Goal: Information Seeking & Learning: Learn about a topic

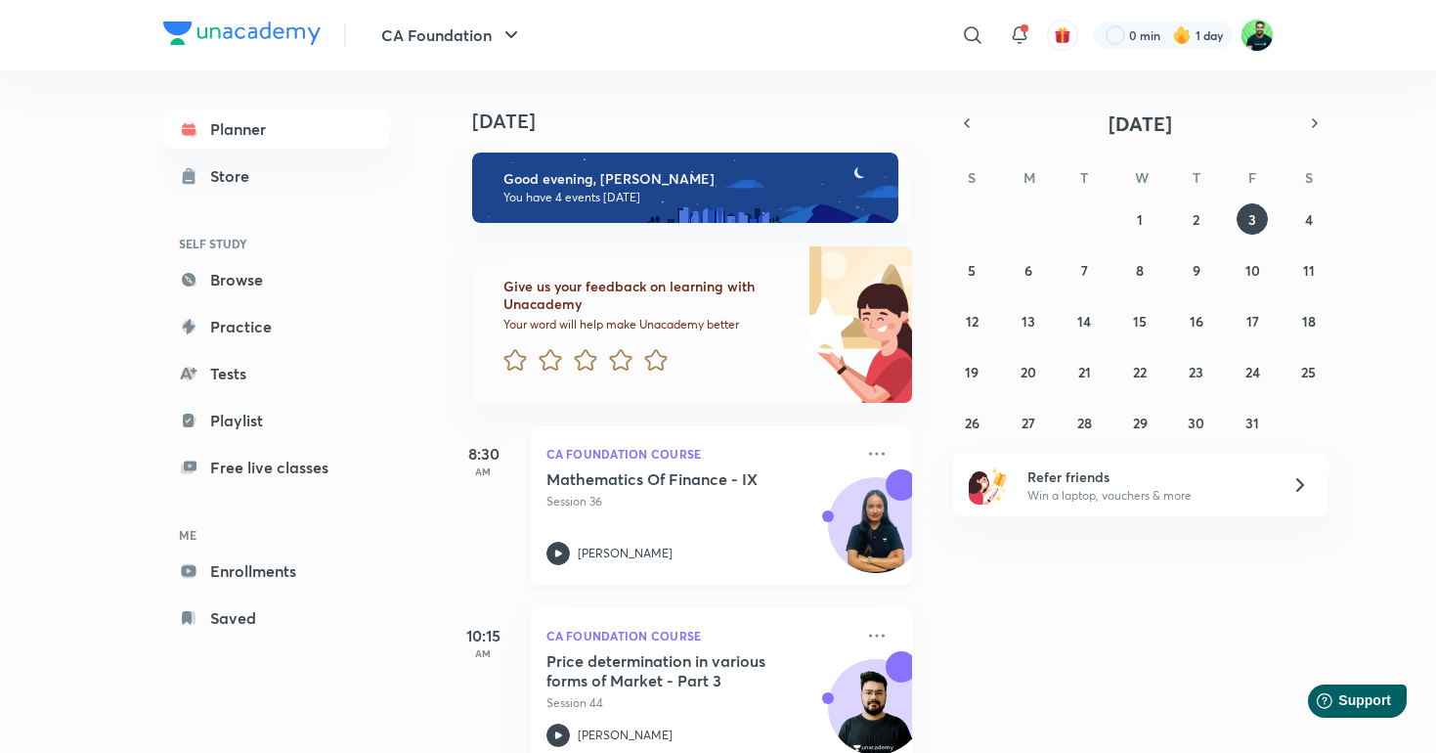
click at [664, 506] on p "Session 36" at bounding box center [700, 502] width 307 height 18
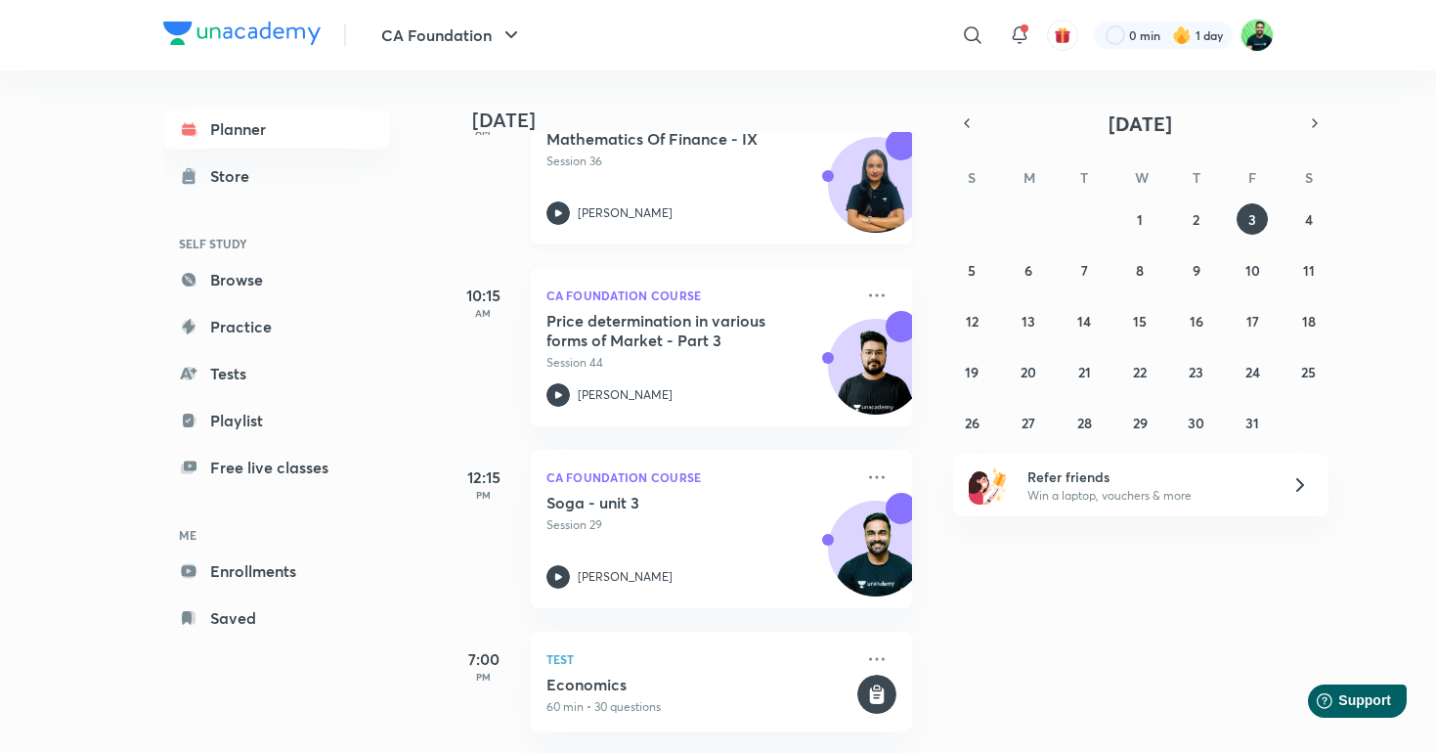
scroll to position [335, 0]
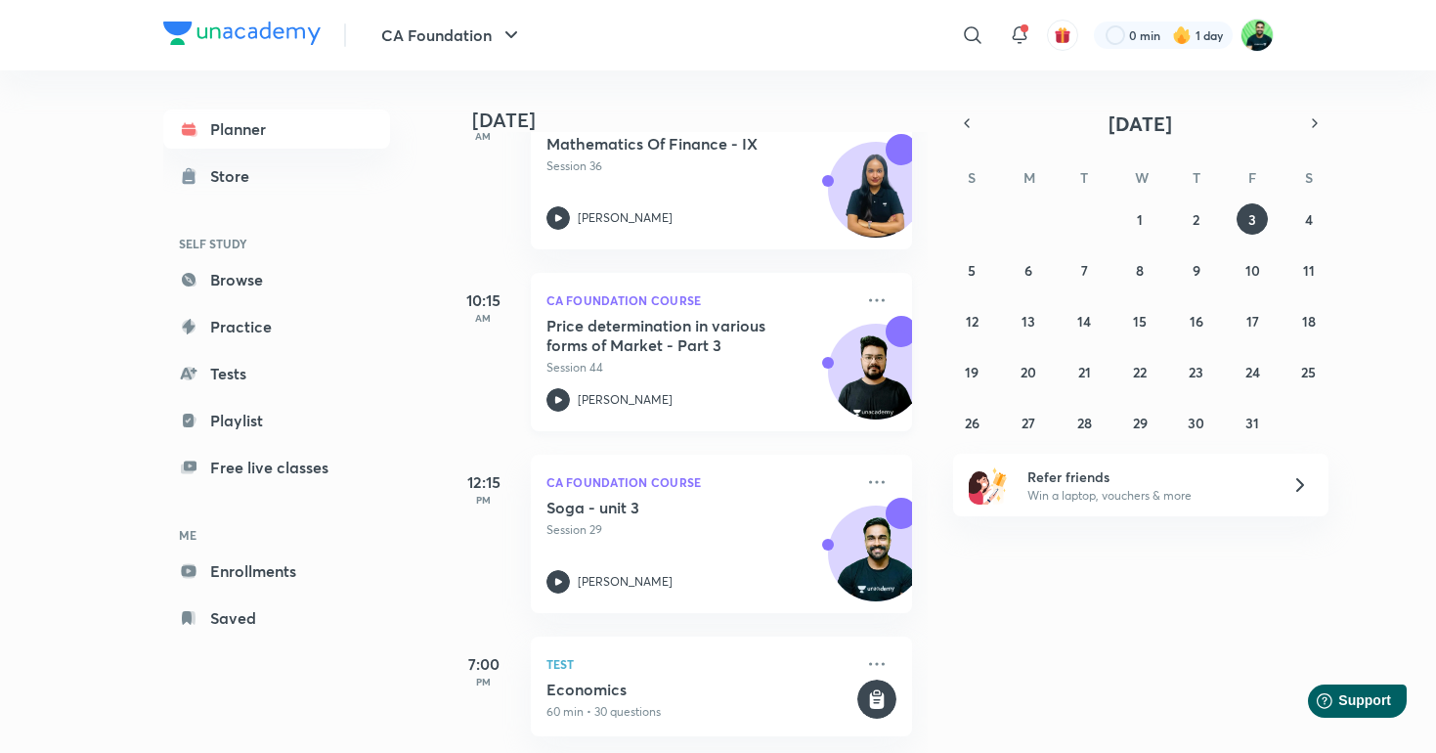
click at [691, 379] on div "Price determination in various forms of Market - Part 3 Session 44 [PERSON_NAME]" at bounding box center [700, 364] width 307 height 96
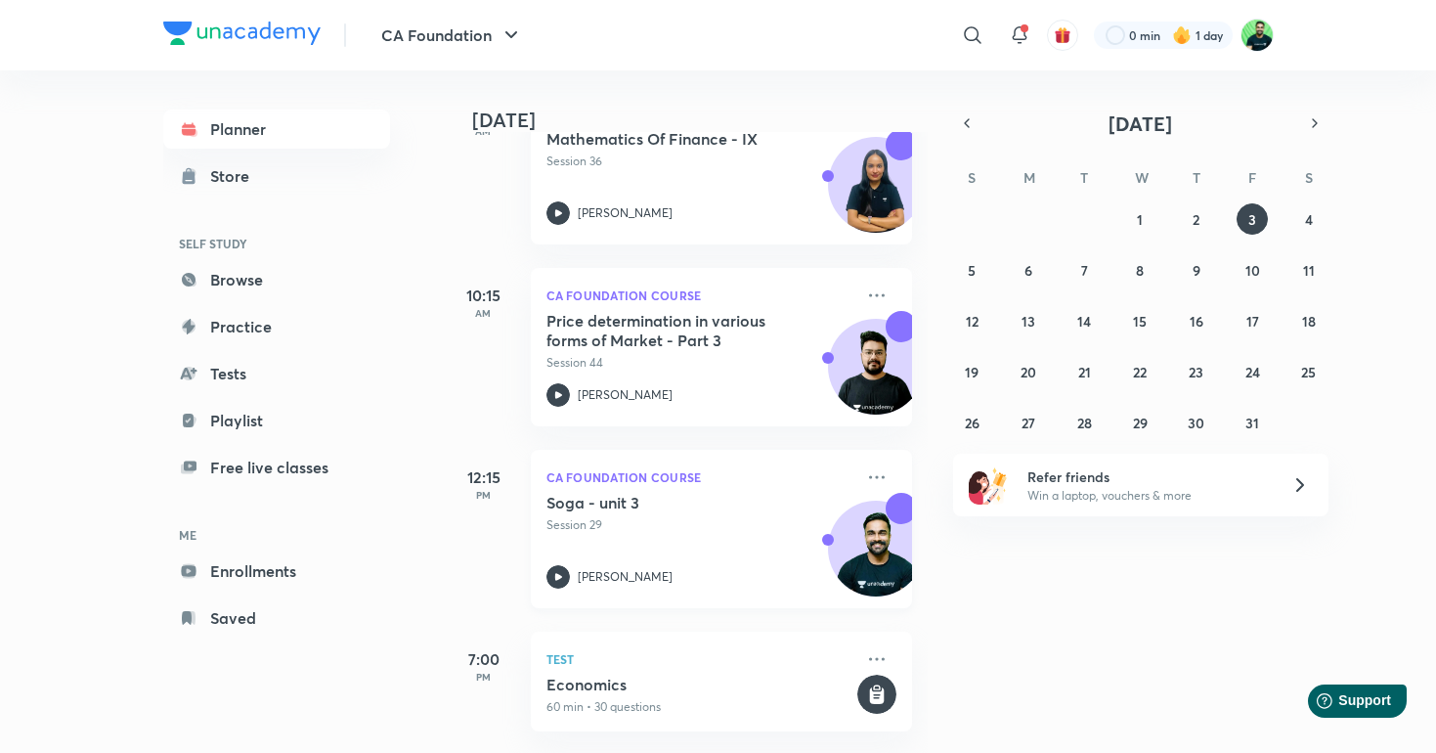
click at [709, 529] on p "Session 29" at bounding box center [700, 525] width 307 height 18
click at [672, 530] on p "Session 29" at bounding box center [700, 525] width 307 height 18
click at [1193, 227] on abbr "2" at bounding box center [1196, 219] width 7 height 19
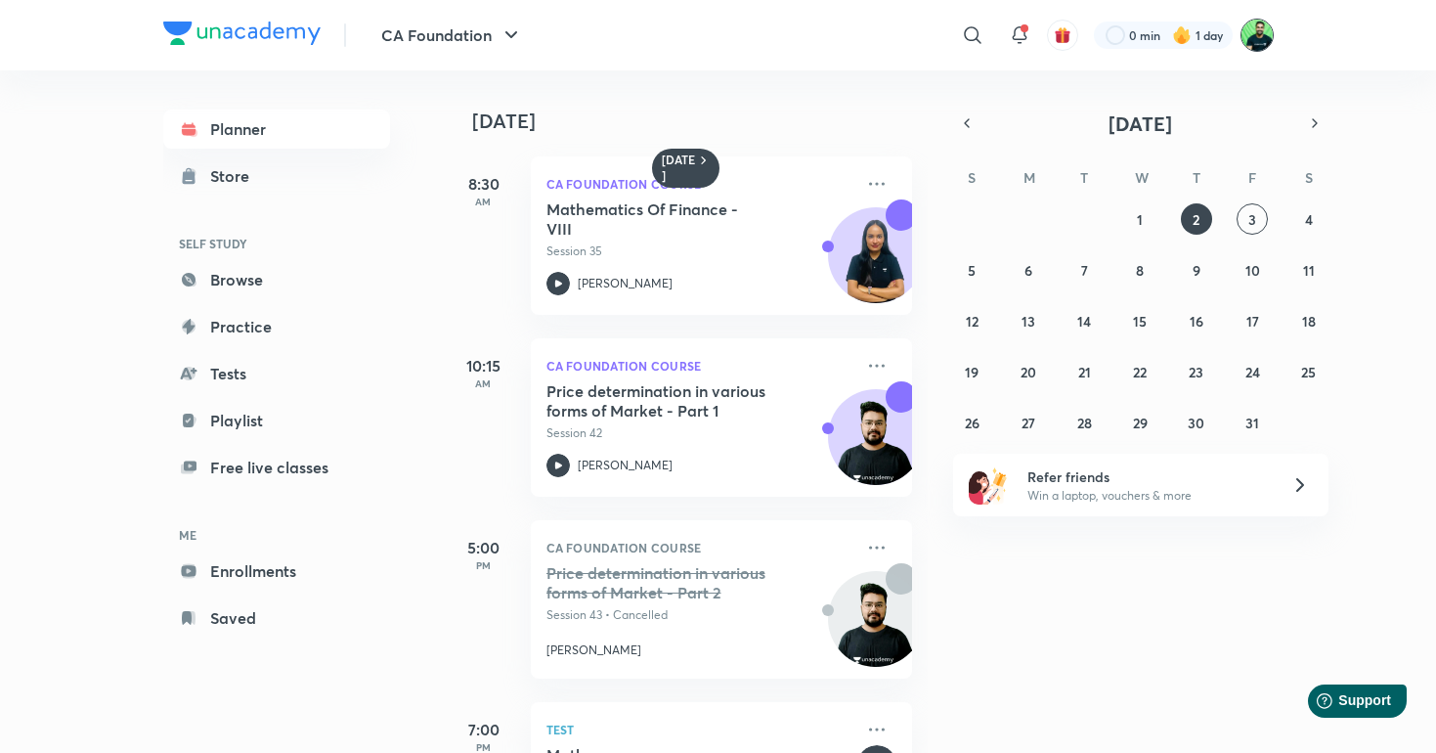
click at [1259, 31] on img at bounding box center [1257, 35] width 33 height 33
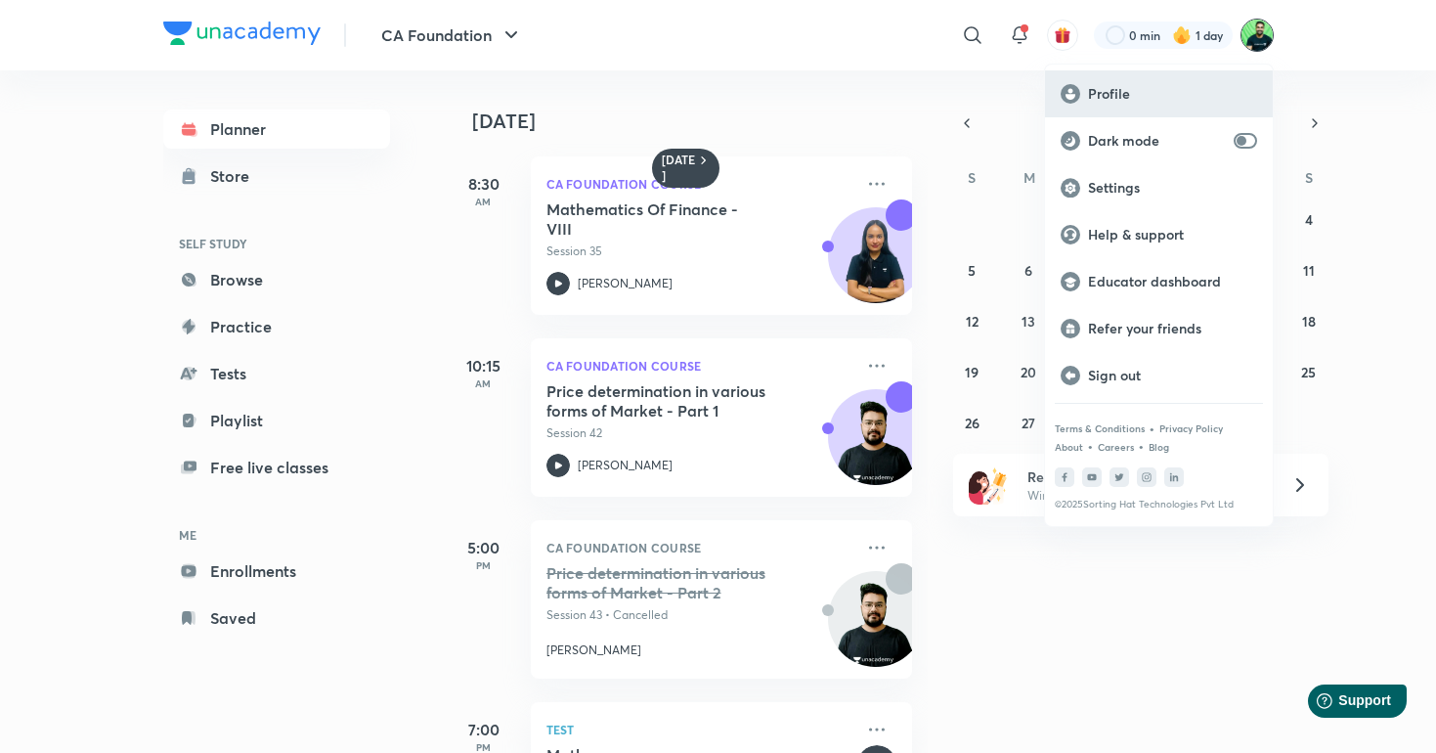
click at [1187, 89] on p "Profile" at bounding box center [1172, 94] width 169 height 18
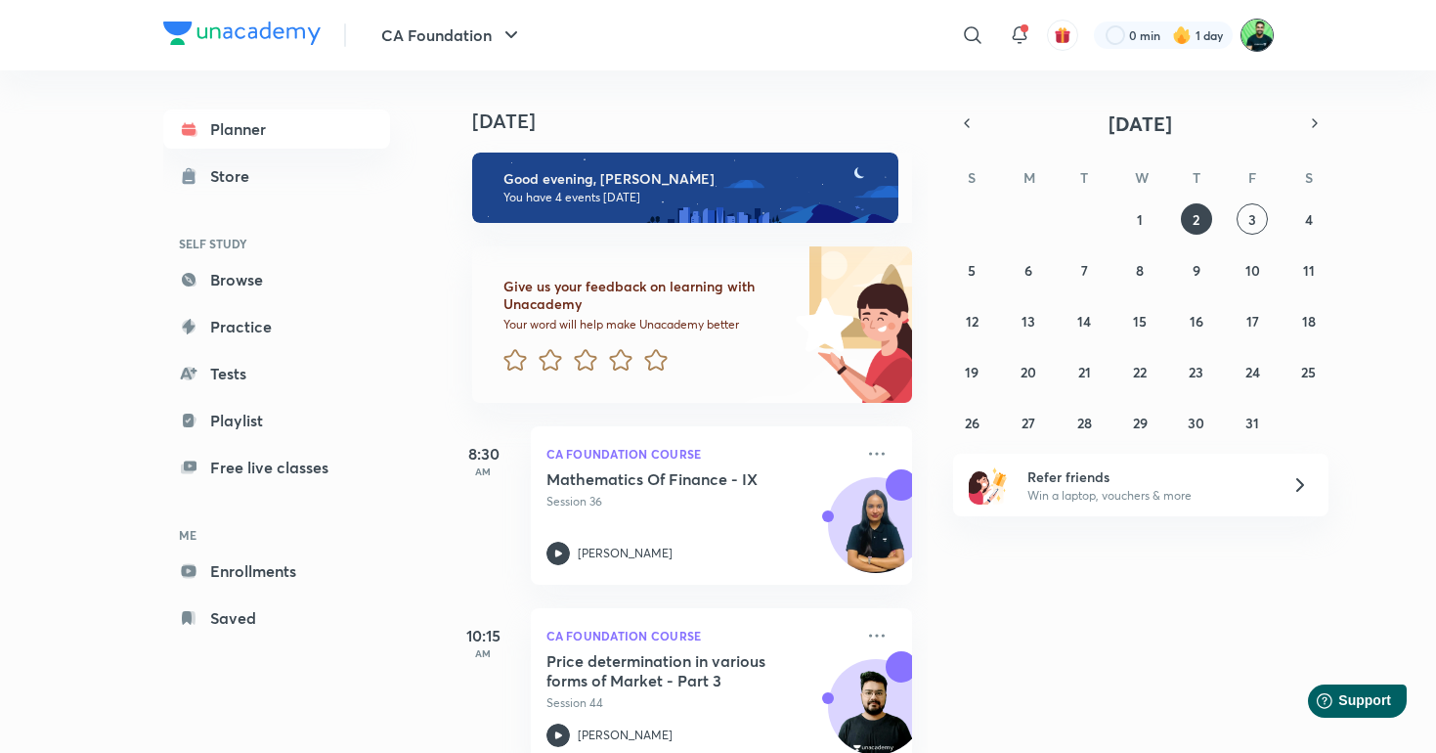
click at [1251, 25] on img at bounding box center [1257, 35] width 33 height 33
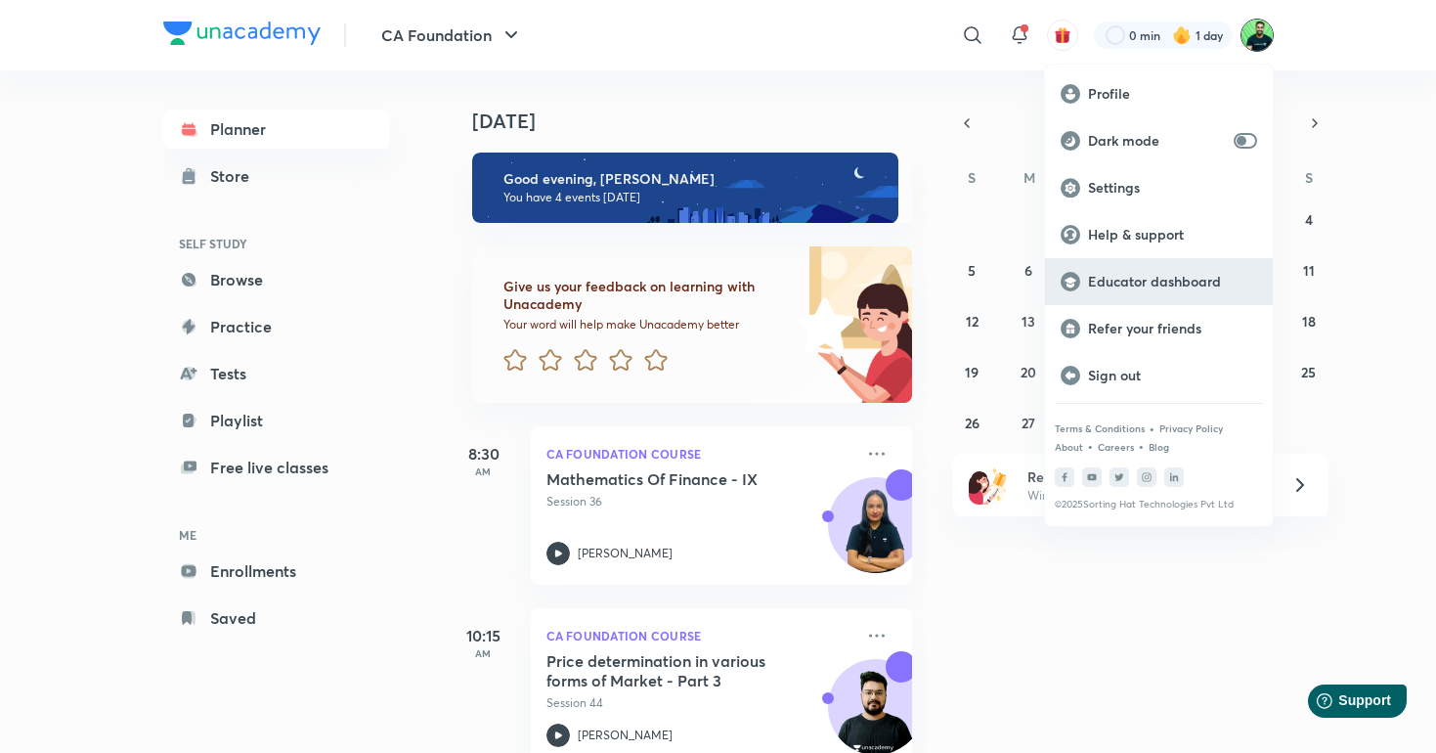
click at [1095, 273] on p "Educator dashboard" at bounding box center [1172, 282] width 169 height 18
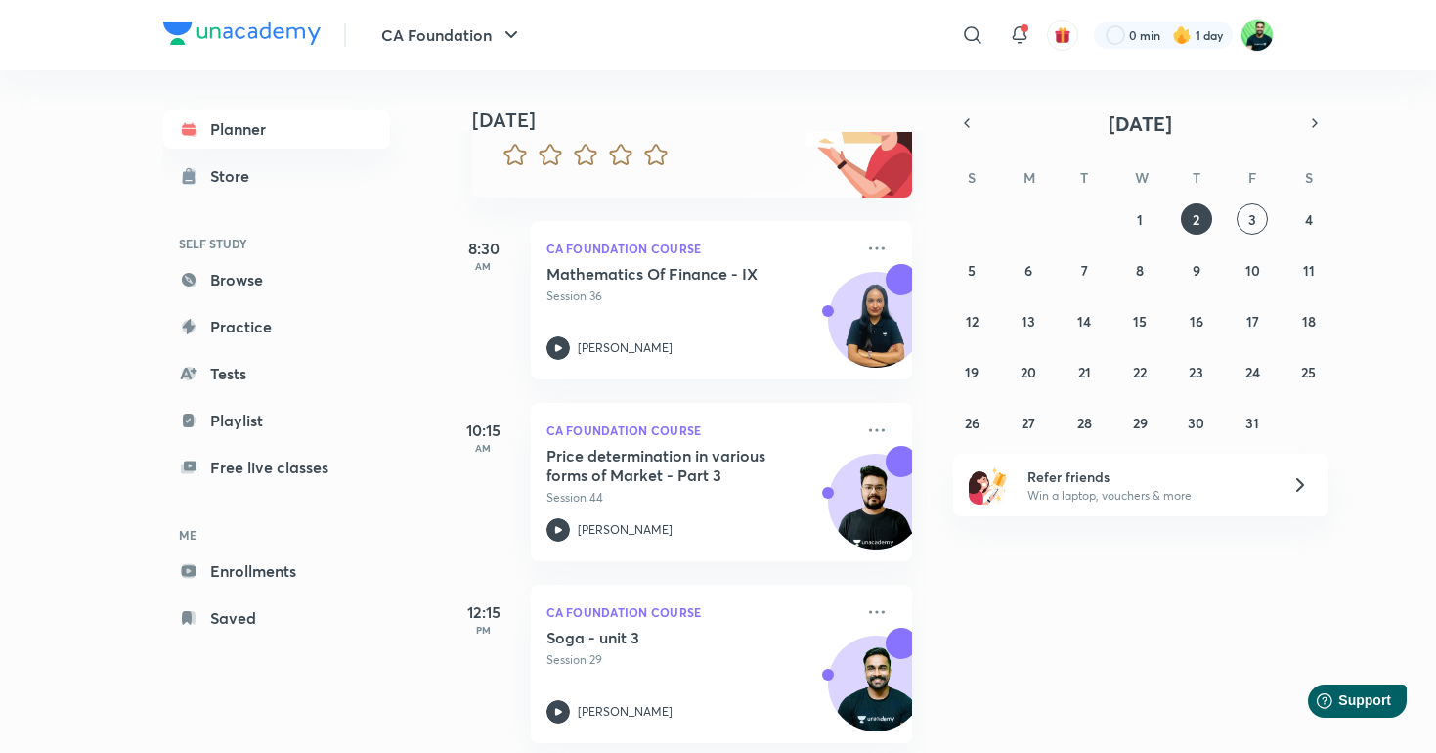
scroll to position [340, 0]
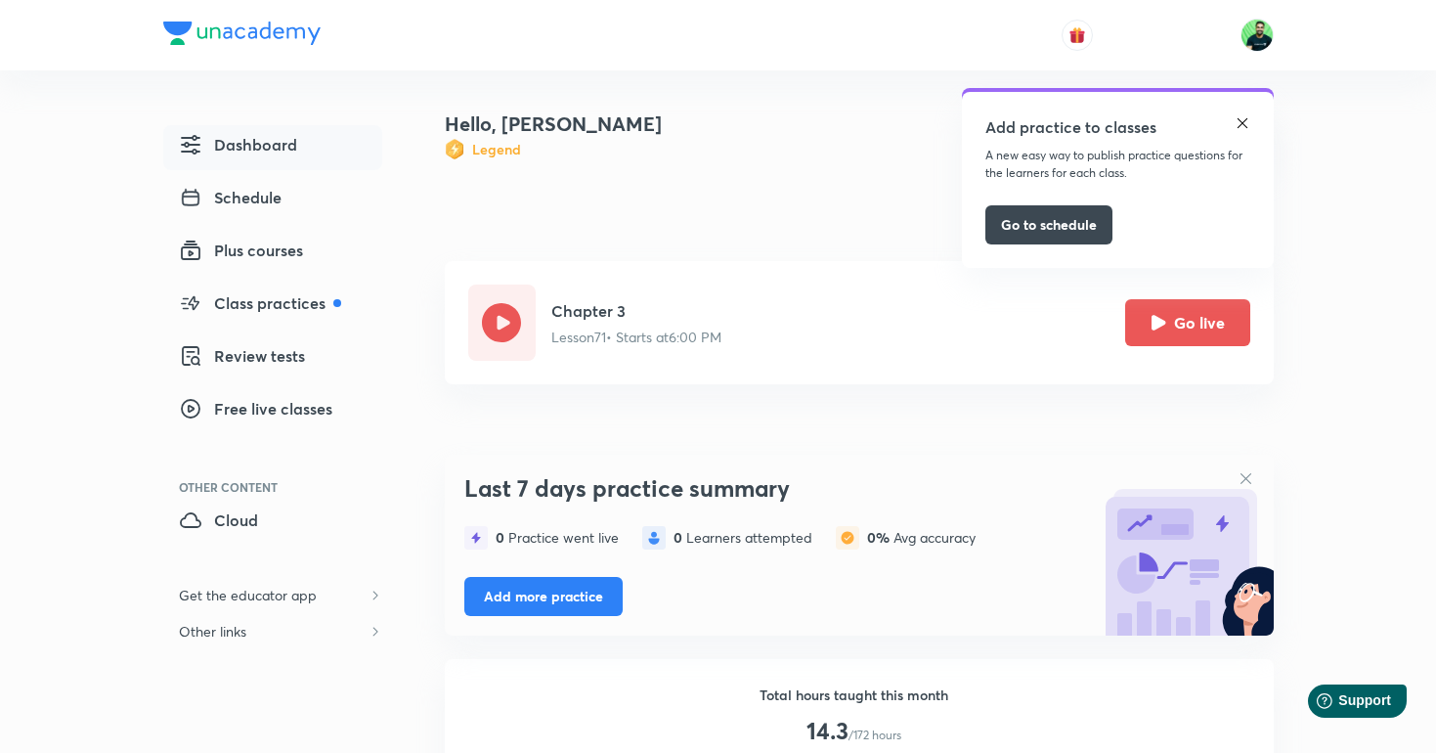
click at [1247, 124] on img at bounding box center [1243, 123] width 16 height 16
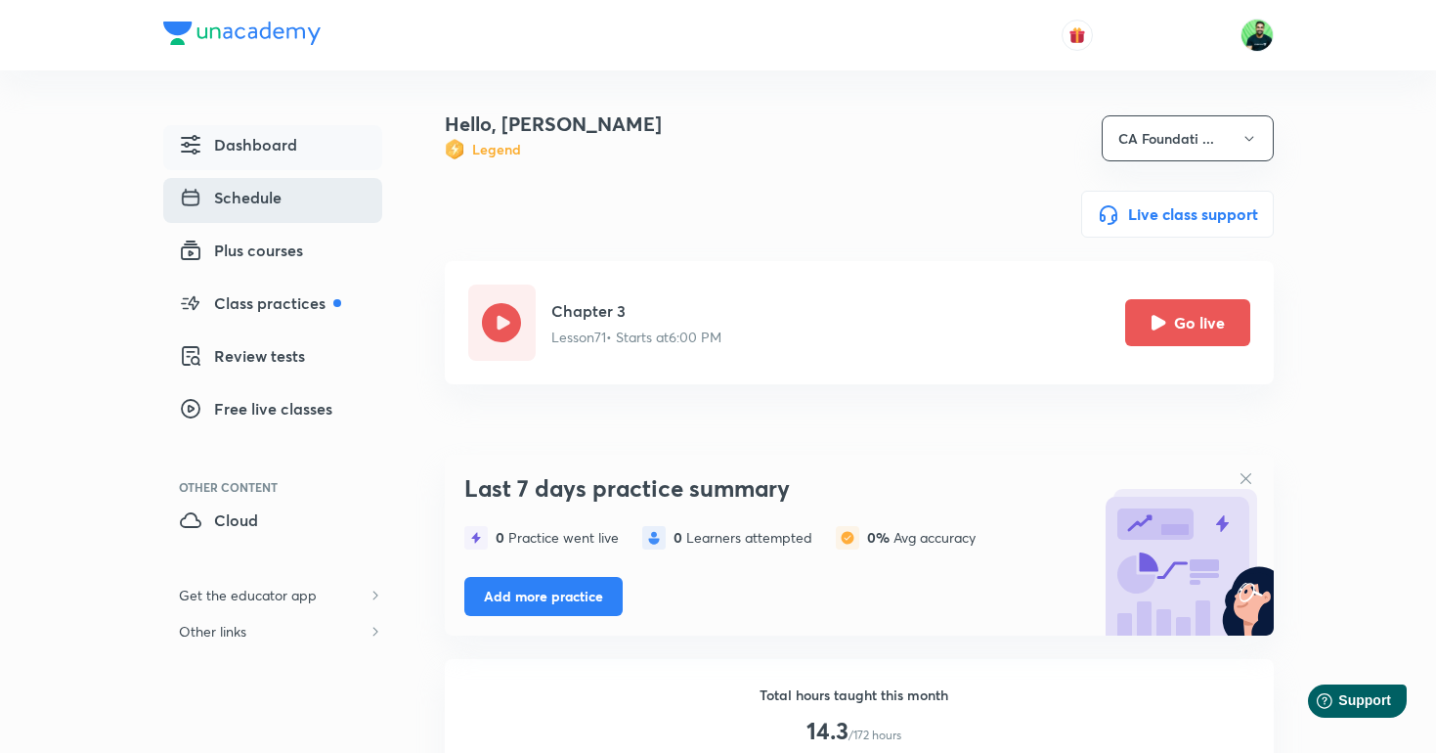
click at [272, 202] on span "Schedule" at bounding box center [230, 197] width 103 height 23
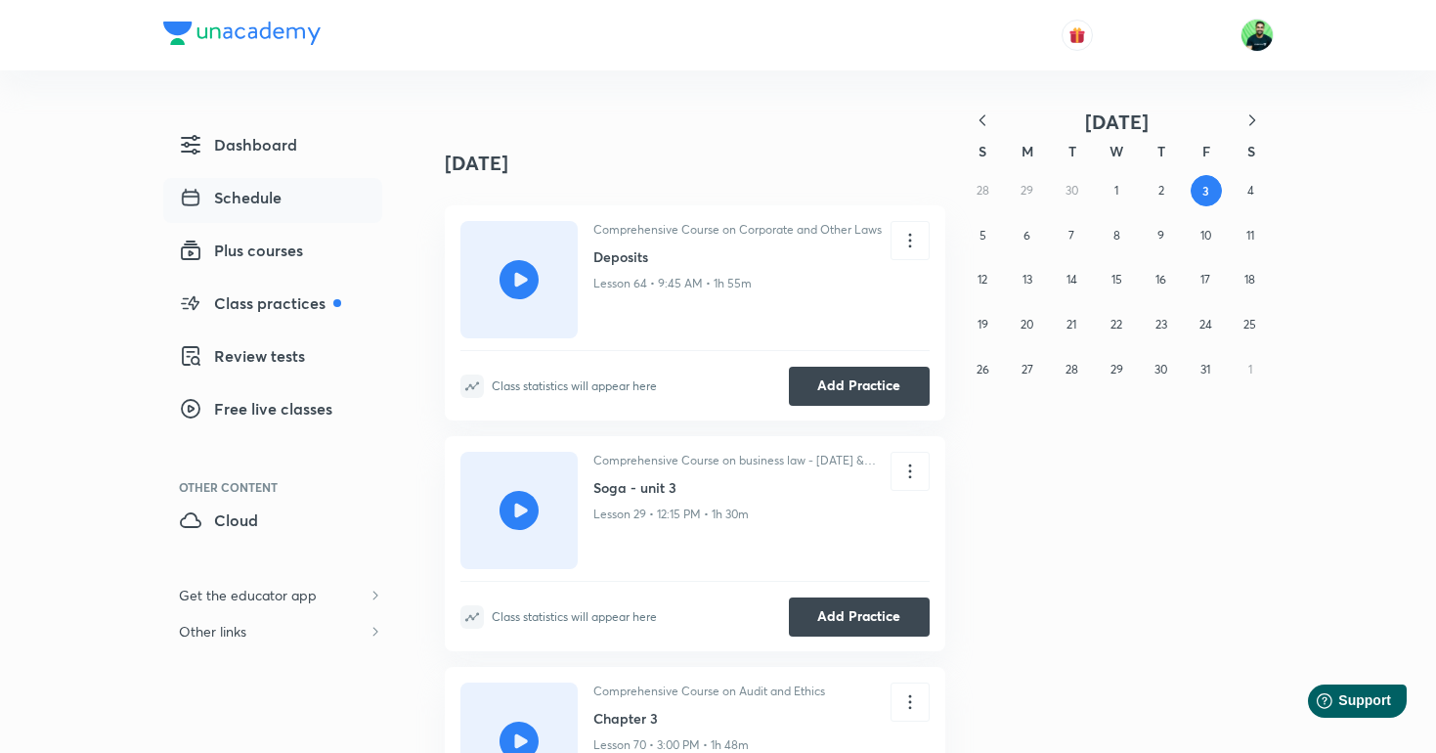
click at [502, 242] on div at bounding box center [519, 279] width 117 height 117
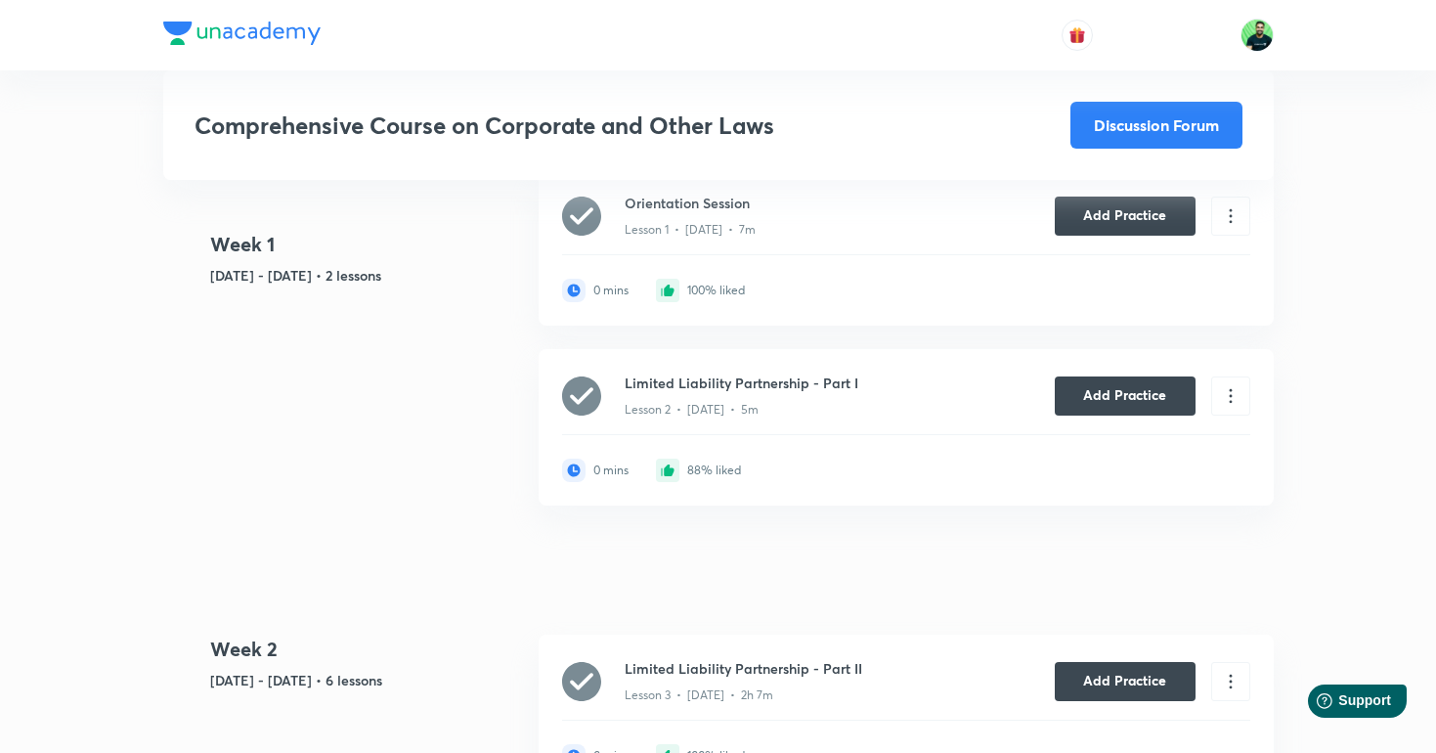
scroll to position [899, 0]
